Goal: Information Seeking & Learning: Learn about a topic

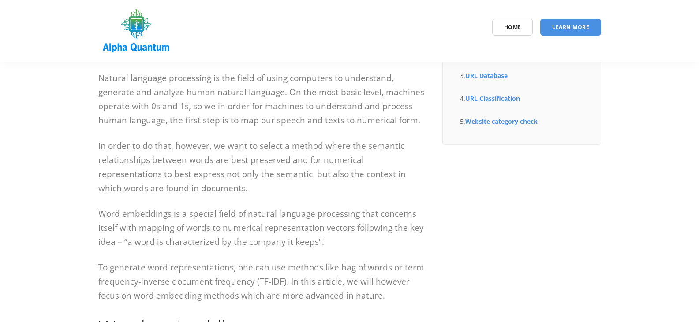
scroll to position [132, 0]
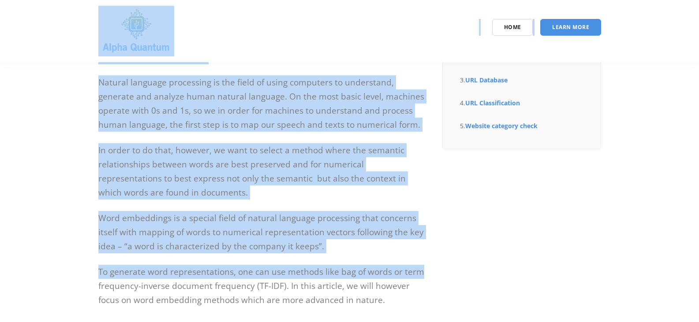
scroll to position [0, 0]
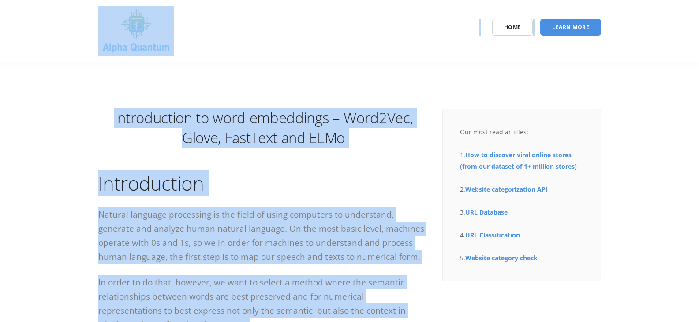
drag, startPoint x: 440, startPoint y: 77, endPoint x: 441, endPoint y: -53, distance: 130.6
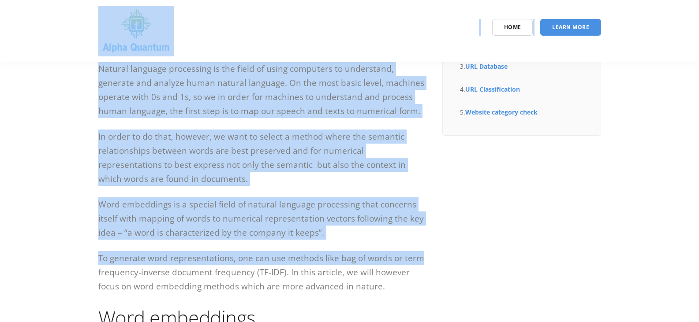
scroll to position [282, 0]
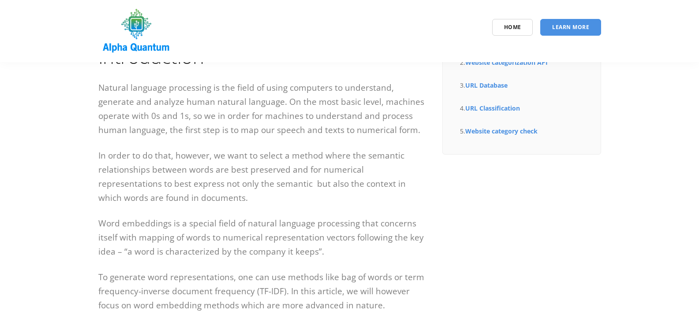
scroll to position [132, 0]
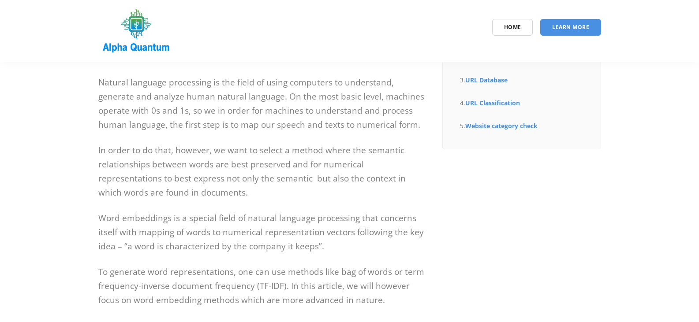
click at [468, 97] on div "Our most read articles: 1. How to discover viral online stores (from our datase…" at bounding box center [522, 73] width 172 height 195
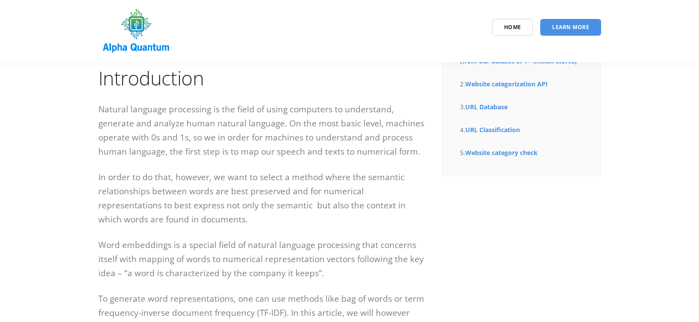
scroll to position [0, 0]
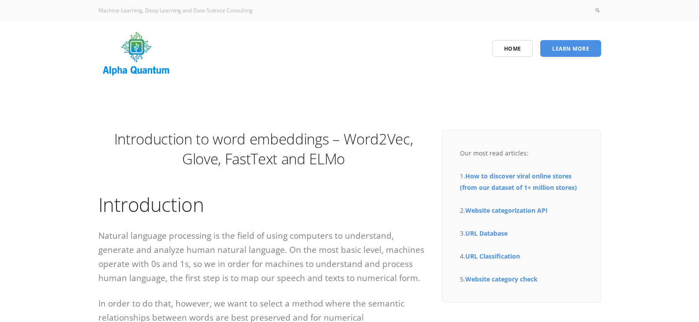
click at [141, 47] on img at bounding box center [136, 54] width 76 height 51
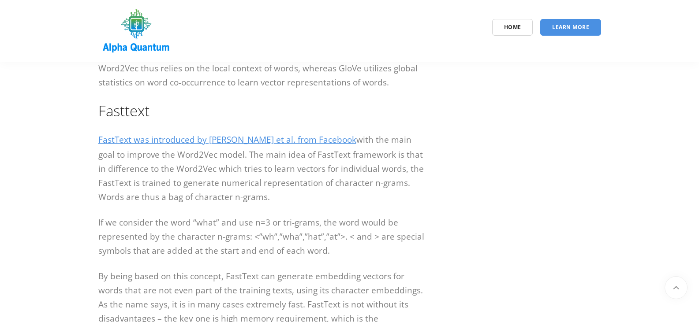
scroll to position [1551, 0]
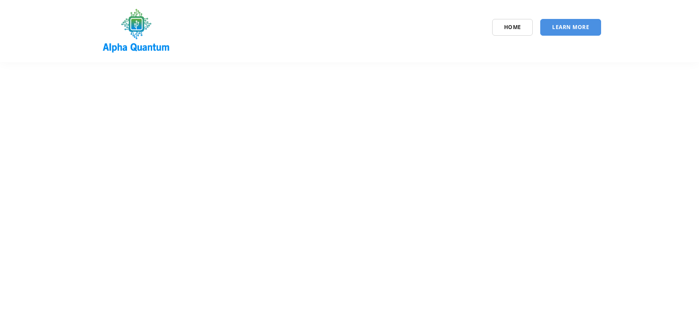
scroll to position [221, 0]
